Goal: Participate in discussion

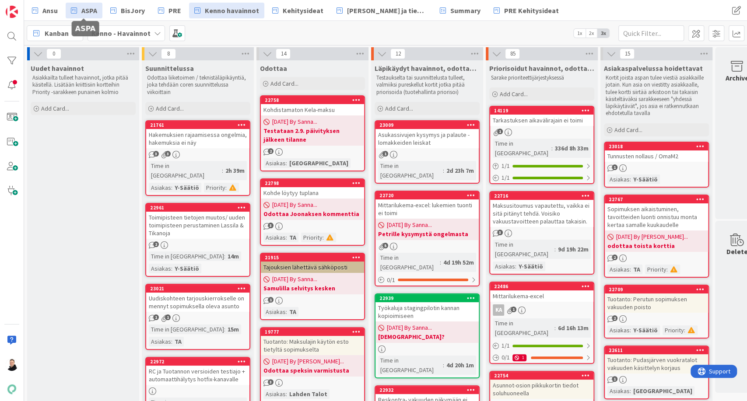
click at [91, 10] on span "ASPA" at bounding box center [89, 10] width 16 height 11
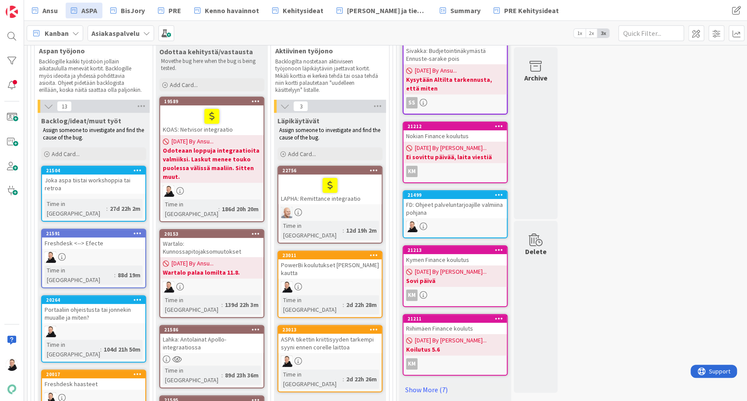
scroll to position [77, 0]
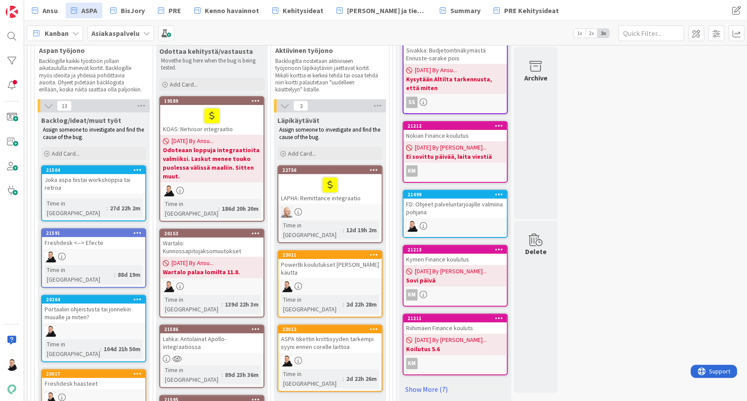
click at [322, 259] on div "PowerBi koulutukset [PERSON_NAME] kautta" at bounding box center [329, 268] width 103 height 19
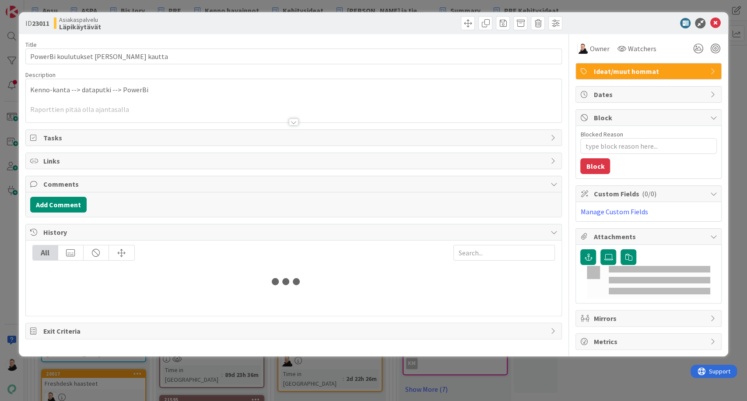
type textarea "x"
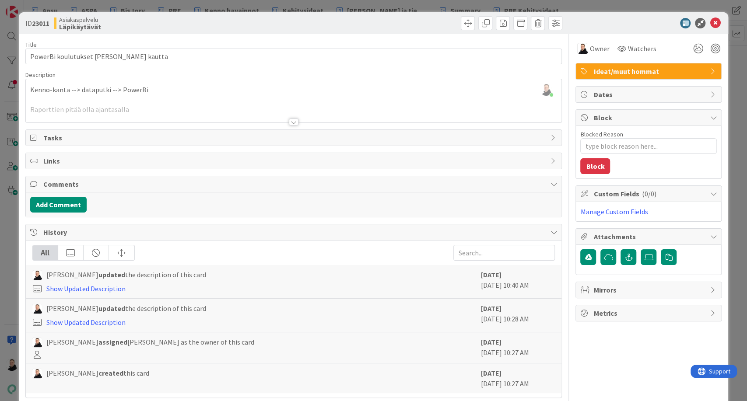
click at [289, 122] on div at bounding box center [294, 122] width 10 height 7
